Goal: Find specific page/section: Find specific page/section

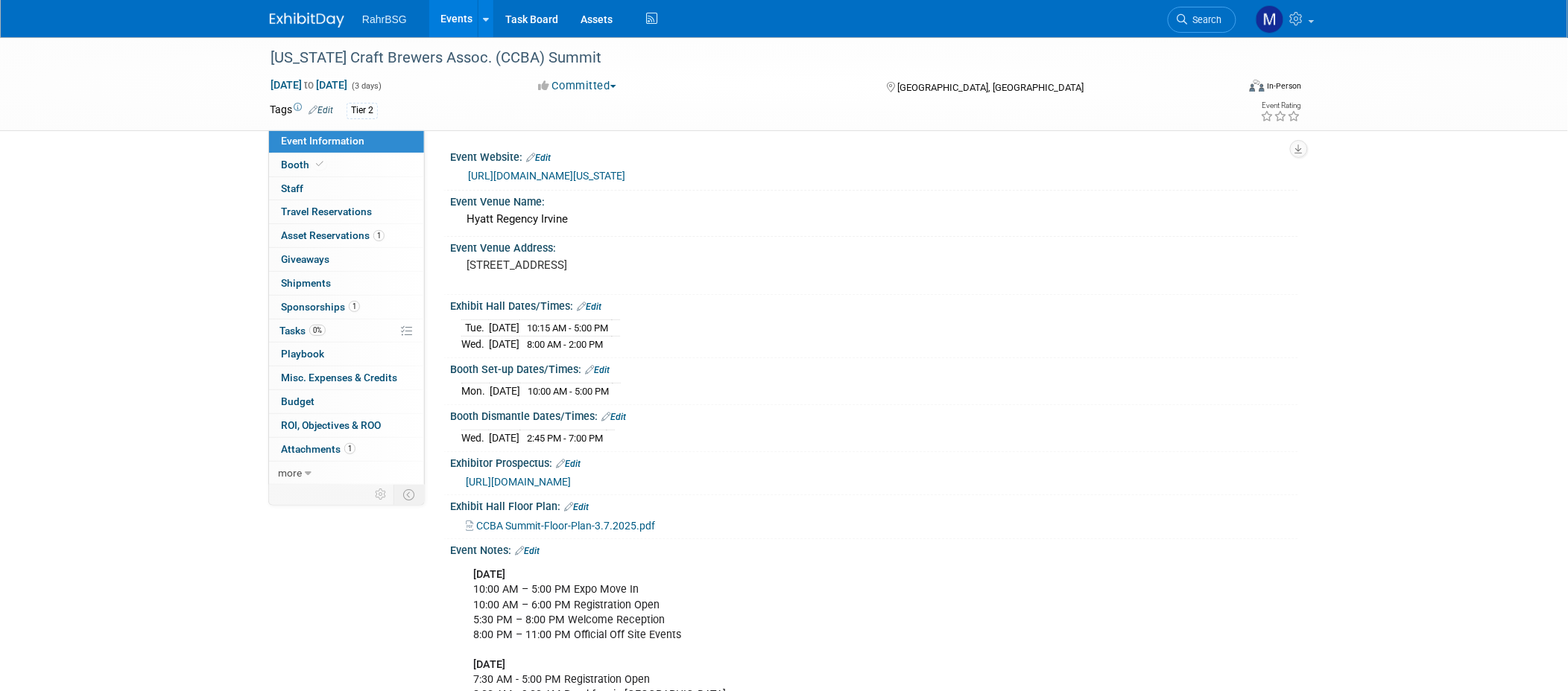
click at [372, 17] on span "RahrBSG" at bounding box center [385, 19] width 45 height 12
click at [308, 17] on img at bounding box center [307, 20] width 75 height 15
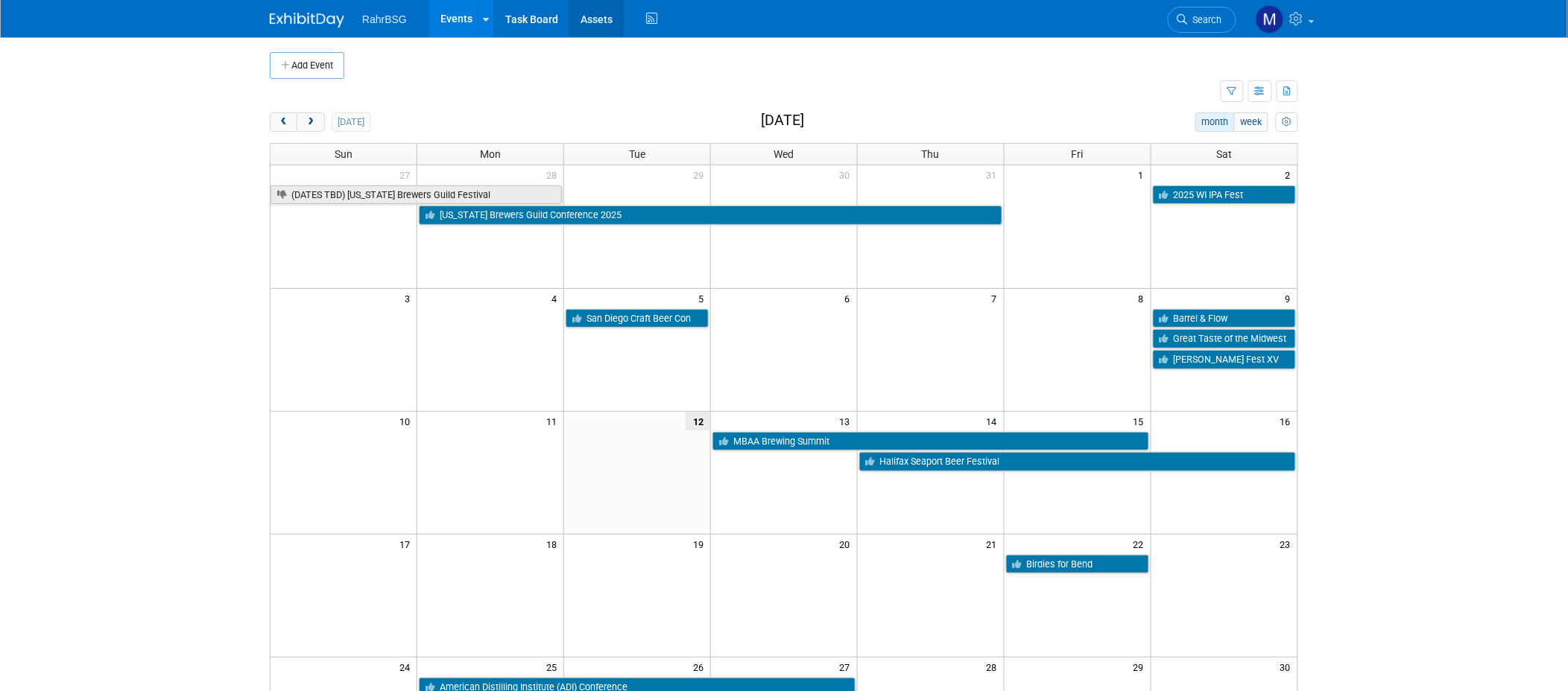
click at [598, 14] on link "Assets" at bounding box center [596, 19] width 54 height 37
